Goal: Information Seeking & Learning: Understand process/instructions

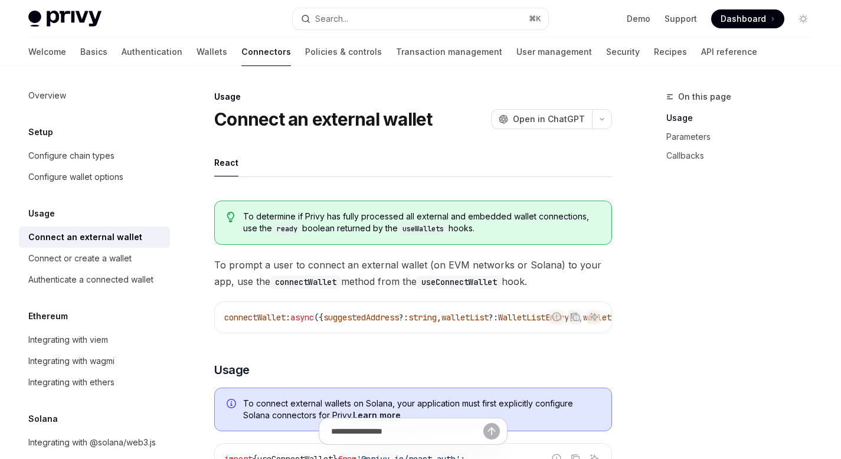
scroll to position [39, 0]
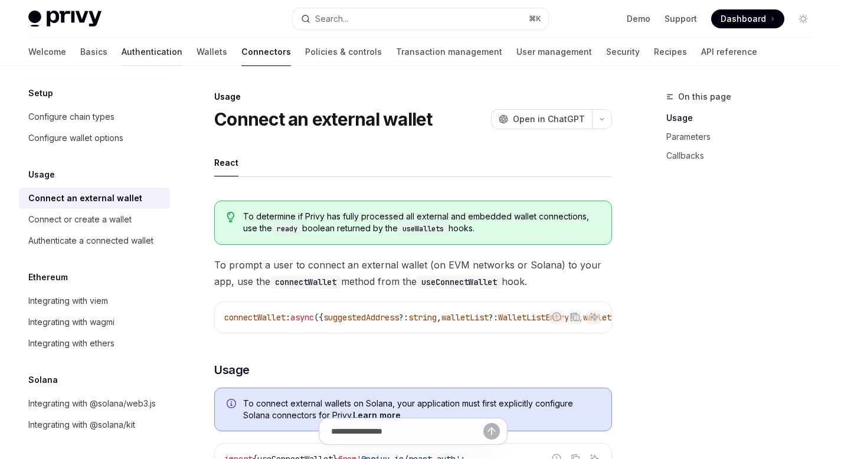
click at [122, 48] on link "Authentication" at bounding box center [152, 52] width 61 height 28
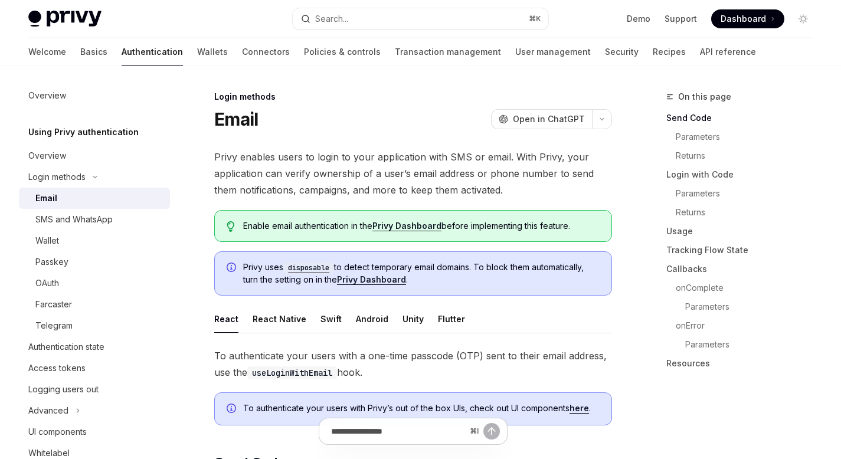
click at [90, 197] on div "Email" at bounding box center [98, 198] width 127 height 14
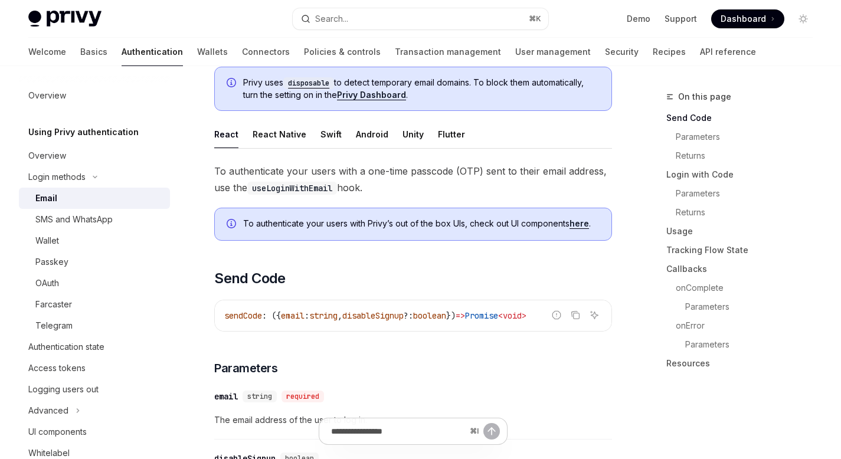
scroll to position [336, 0]
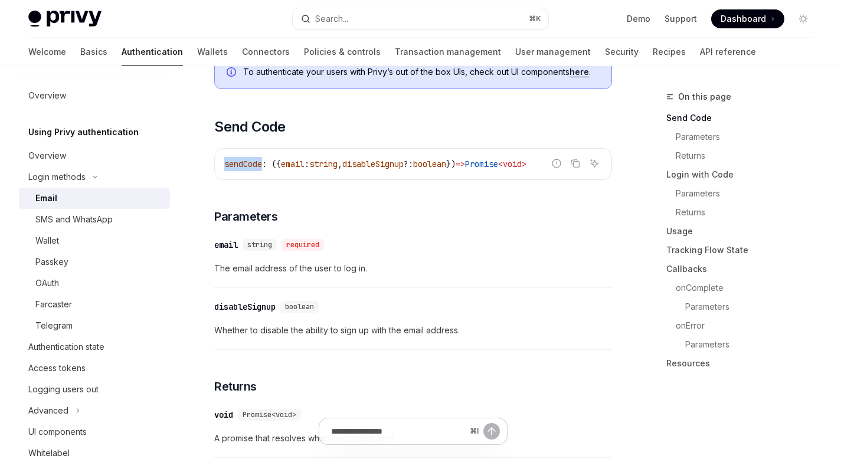
drag, startPoint x: 222, startPoint y: 162, endPoint x: 263, endPoint y: 165, distance: 40.8
click at [263, 165] on div "sendCode : ({ email : string , disableSignup ?: boolean }) => Promise < void >" at bounding box center [413, 164] width 396 height 31
copy span "sendCode"
click at [578, 165] on icon "Copy the contents from the code block" at bounding box center [574, 163] width 9 height 9
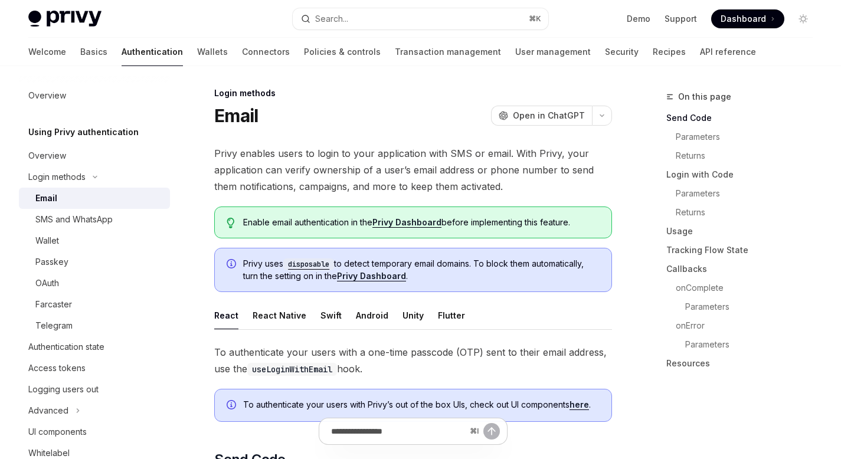
scroll to position [0, 0]
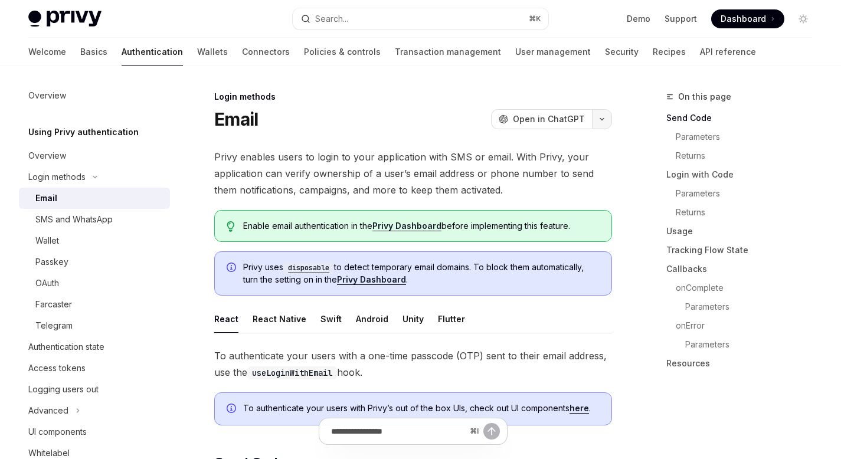
click at [602, 116] on button "button" at bounding box center [602, 119] width 20 height 20
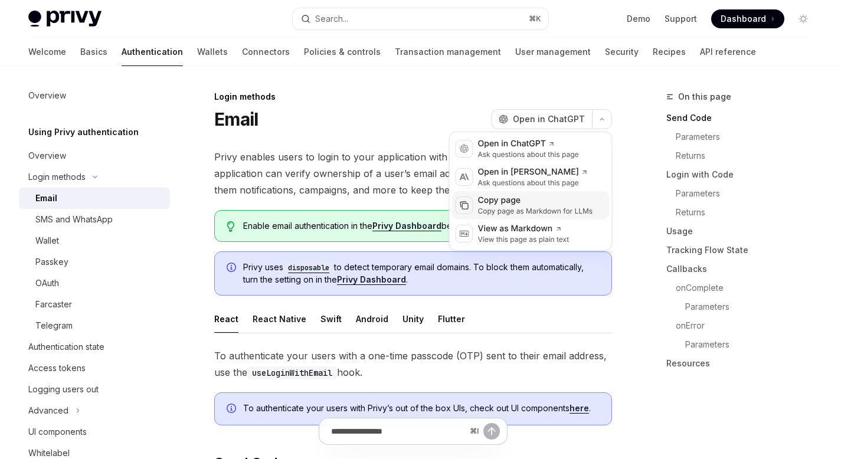
click at [511, 199] on div "Copy page" at bounding box center [535, 201] width 115 height 12
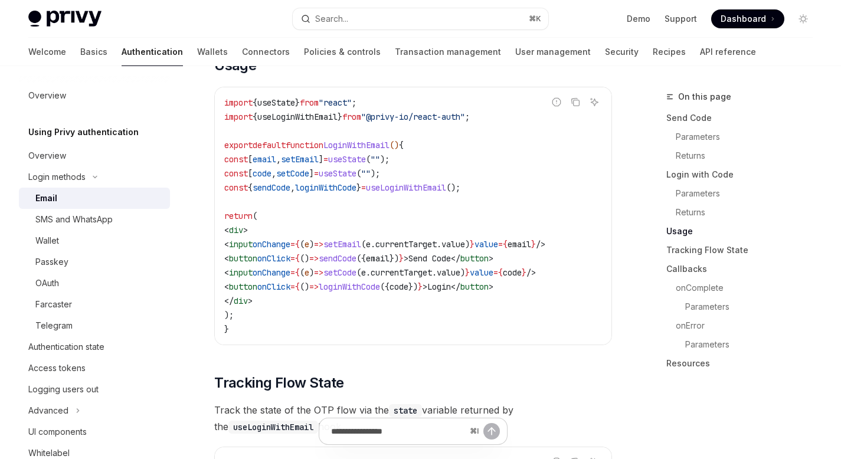
scroll to position [965, 0]
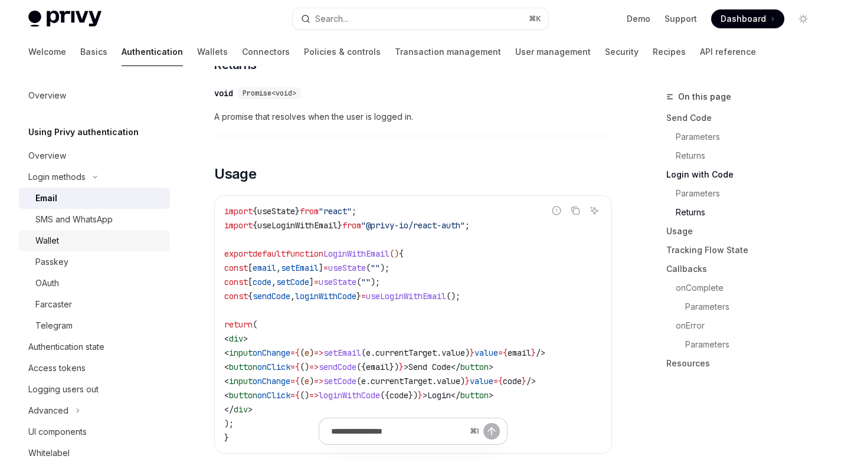
click at [71, 240] on div "Wallet" at bounding box center [98, 241] width 127 height 14
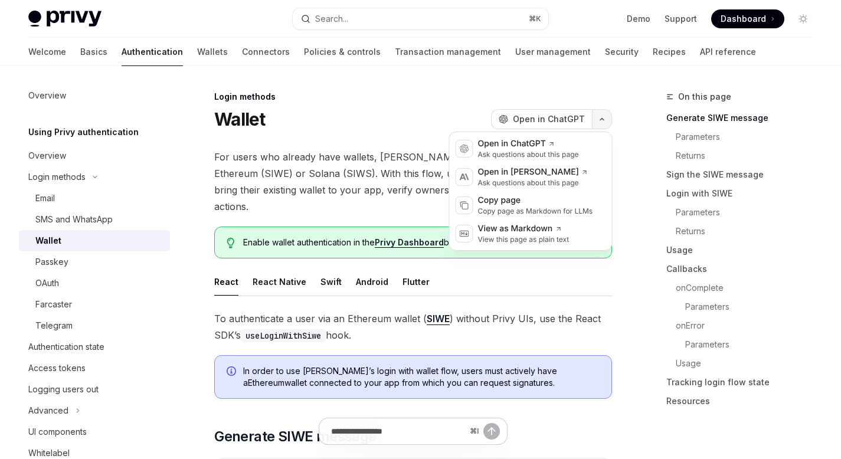
click at [602, 123] on button "button" at bounding box center [602, 119] width 20 height 20
click at [521, 205] on div "Copy page" at bounding box center [535, 201] width 115 height 12
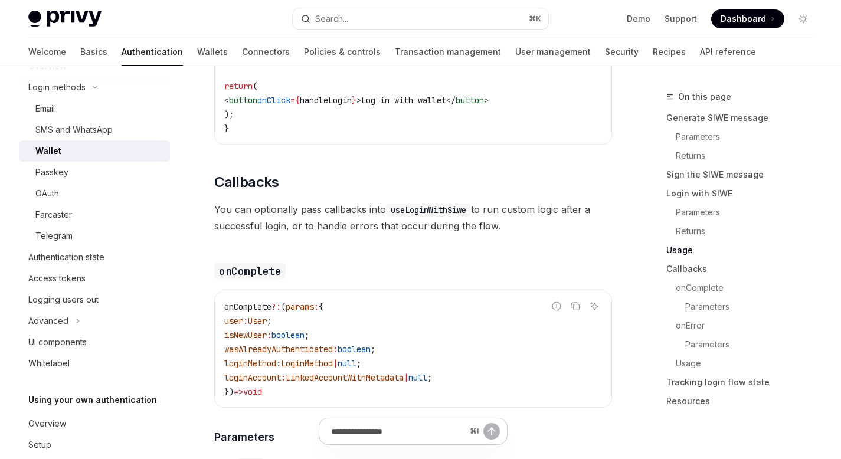
scroll to position [113, 0]
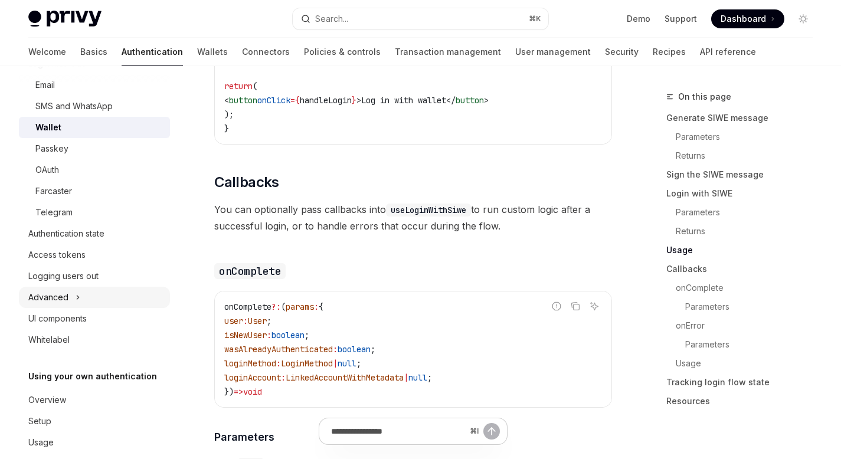
click at [110, 302] on button "Advanced" at bounding box center [94, 297] width 151 height 21
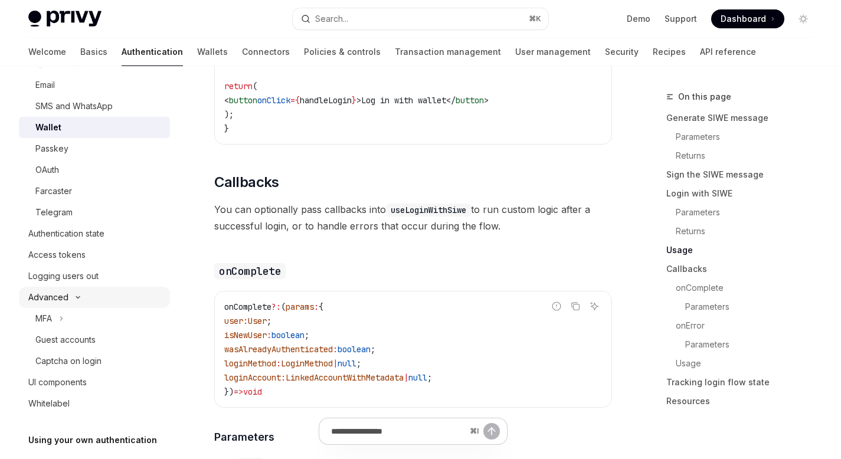
click at [102, 298] on button "Advanced" at bounding box center [94, 297] width 151 height 21
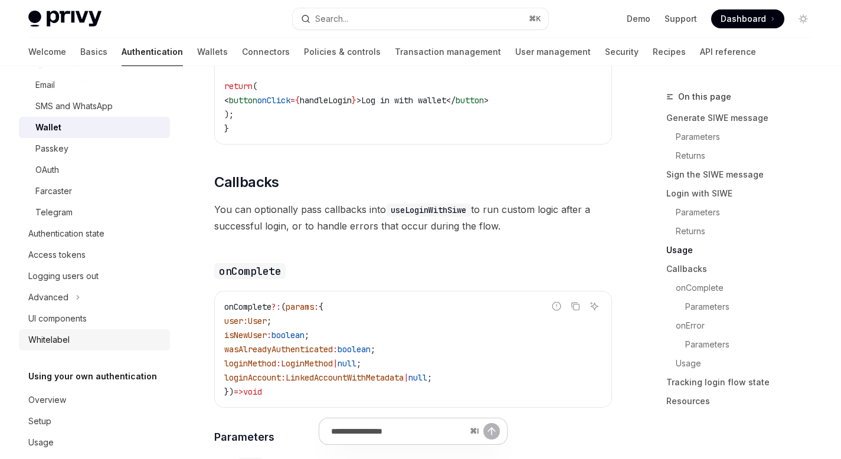
click at [94, 334] on div "Whitelabel" at bounding box center [95, 340] width 135 height 14
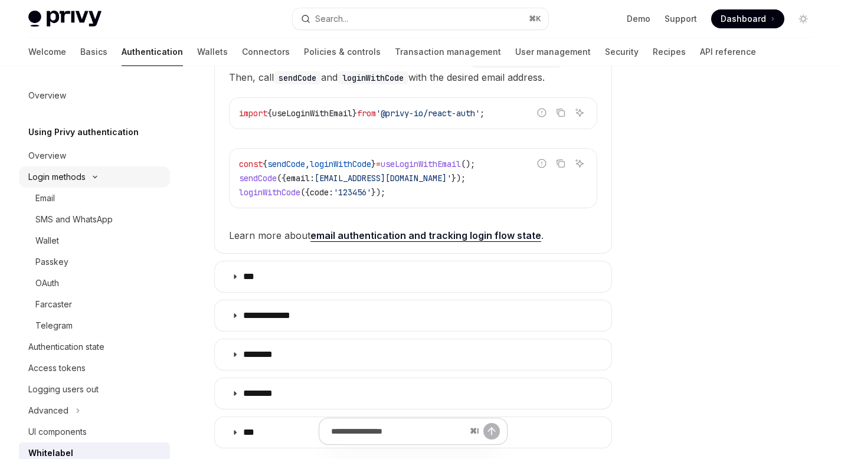
click at [87, 181] on button "Login methods" at bounding box center [94, 176] width 151 height 21
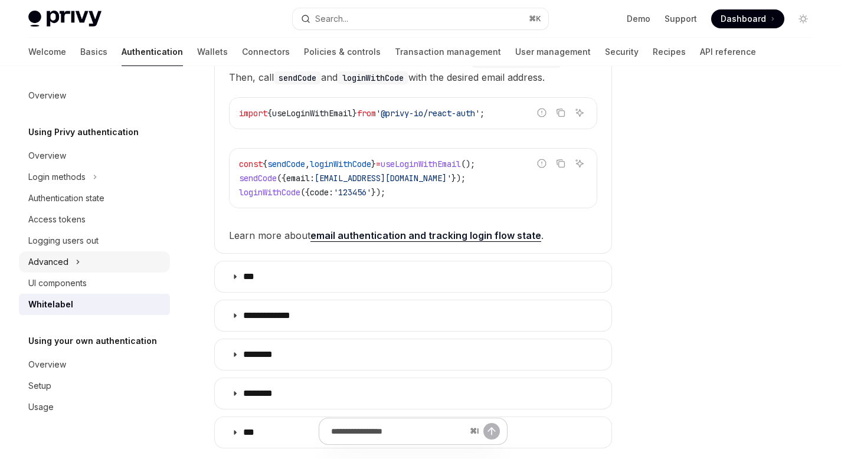
click at [95, 260] on button "Advanced" at bounding box center [94, 261] width 151 height 21
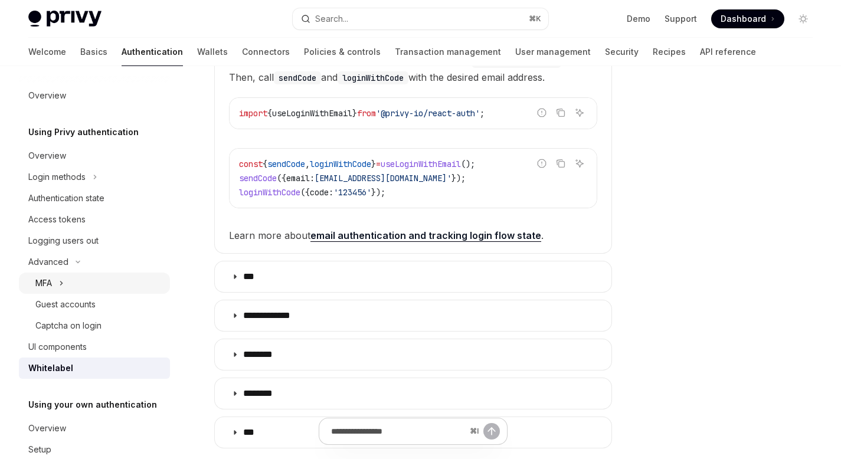
click at [80, 278] on button "MFA" at bounding box center [94, 283] width 151 height 21
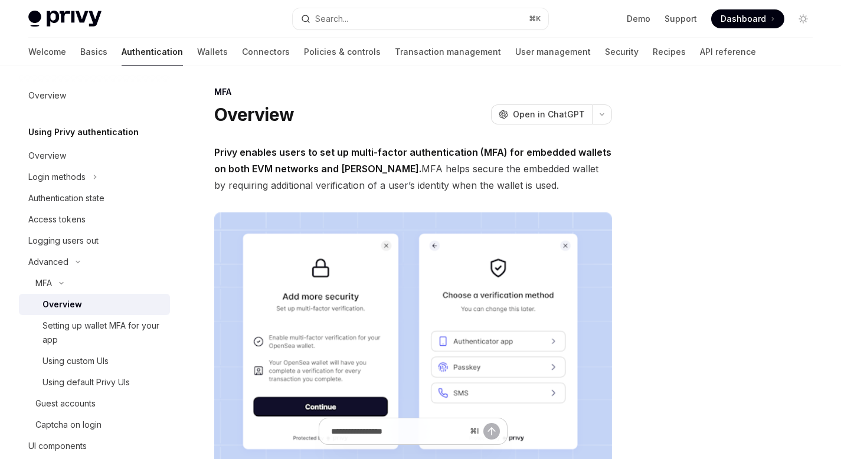
scroll to position [87, 0]
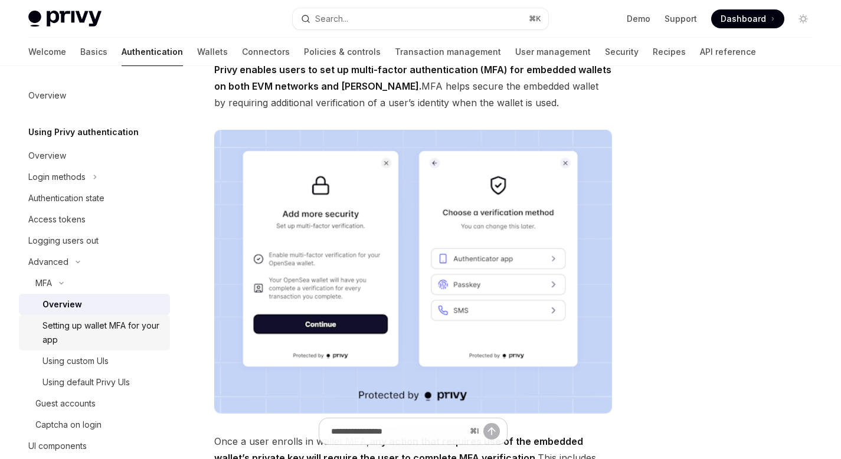
click at [78, 332] on div "Setting up wallet MFA for your app" at bounding box center [102, 333] width 120 height 28
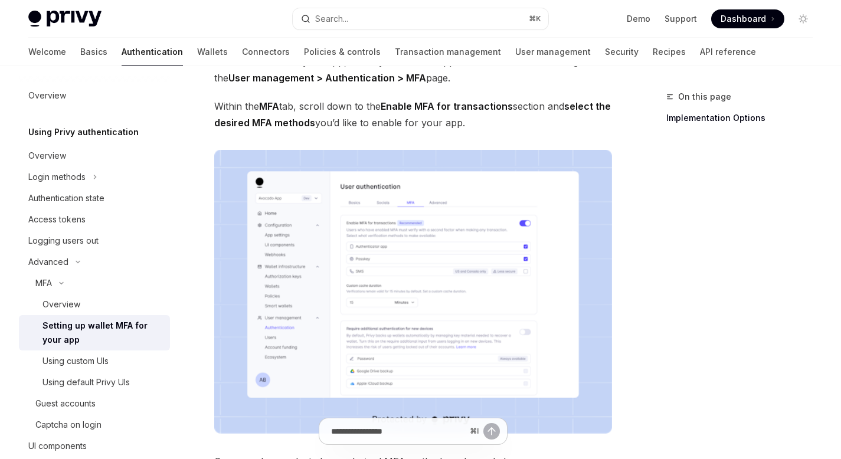
scroll to position [160, 0]
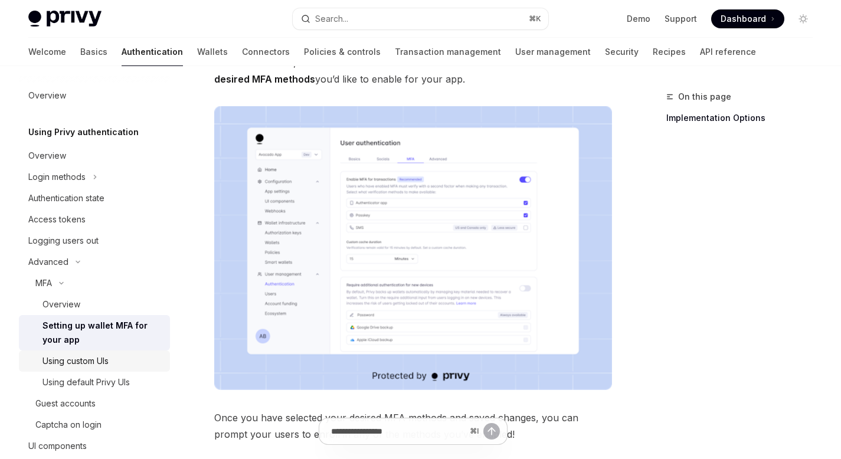
click at [106, 359] on div "Using custom UIs" at bounding box center [75, 361] width 66 height 14
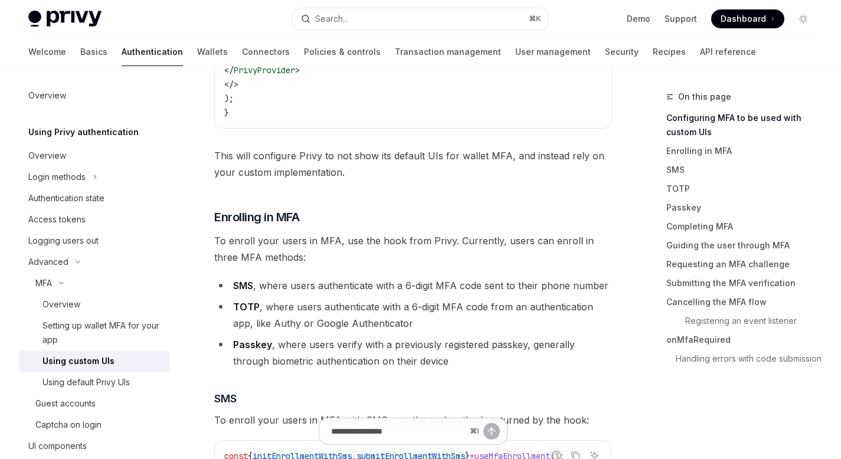
scroll to position [585, 0]
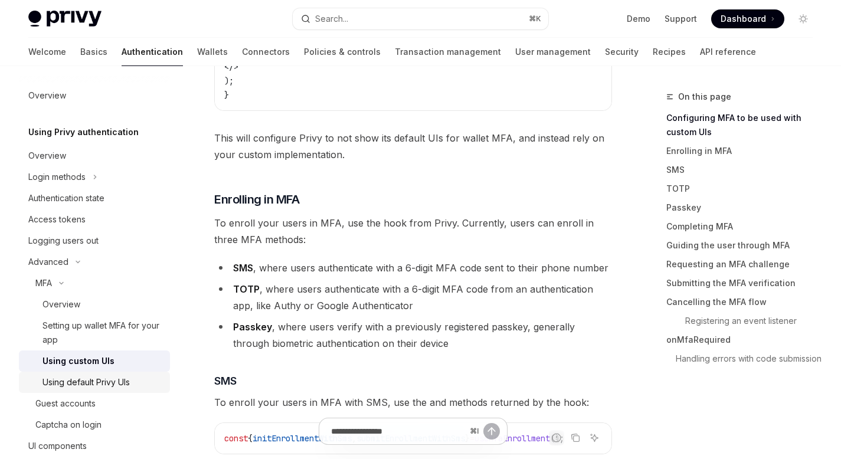
click at [107, 383] on div "Using default Privy UIs" at bounding box center [85, 382] width 87 height 14
type textarea "*"
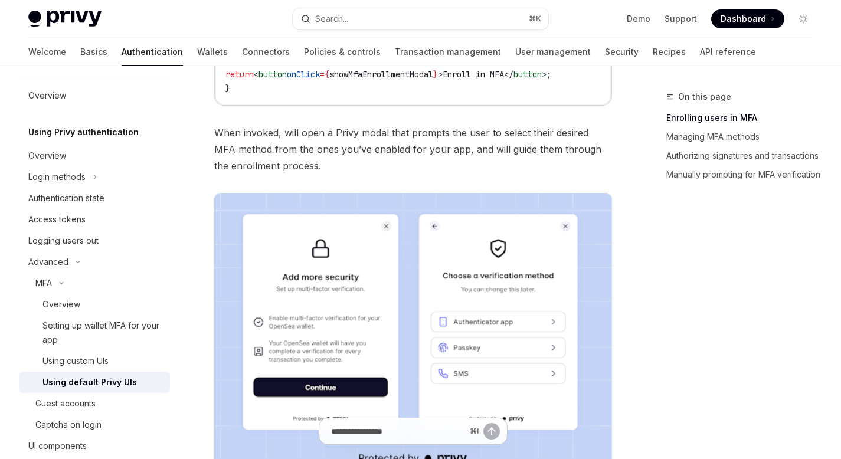
scroll to position [388, 0]
